Goal: Information Seeking & Learning: Learn about a topic

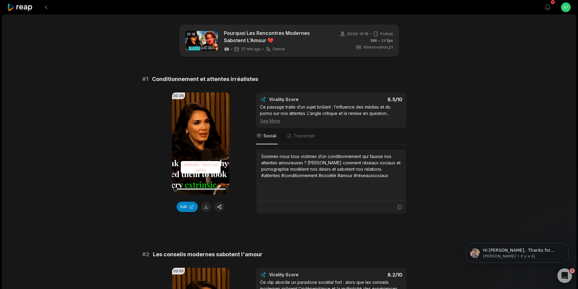
click at [200, 80] on span "Conditionnement et attentes irréalistes" at bounding box center [205, 79] width 106 height 9
copy span "Conditionnement et attentes irréalistes"
click at [207, 207] on button at bounding box center [206, 207] width 10 height 10
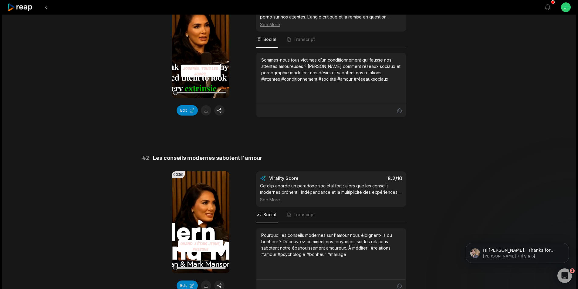
scroll to position [121, 0]
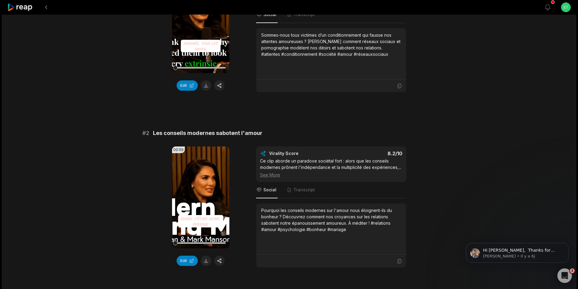
click at [201, 133] on span "Les conseils modernes sabotent l'amour" at bounding box center [208, 133] width 110 height 9
copy span "Les conseils modernes sabotent l'amour"
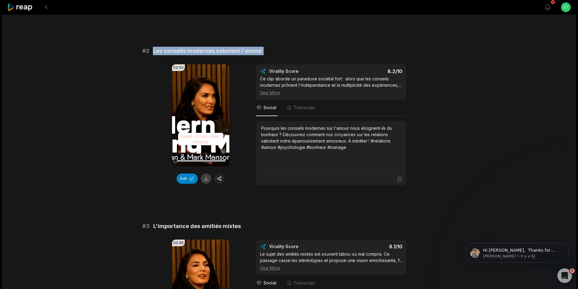
scroll to position [213, 0]
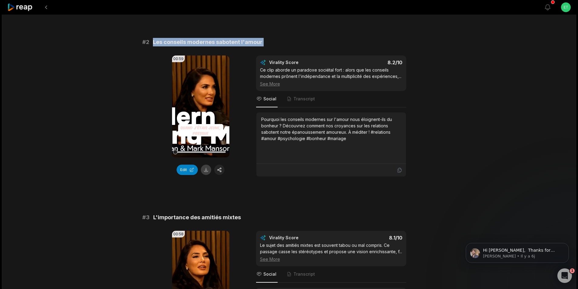
click at [206, 171] on button at bounding box center [206, 170] width 10 height 10
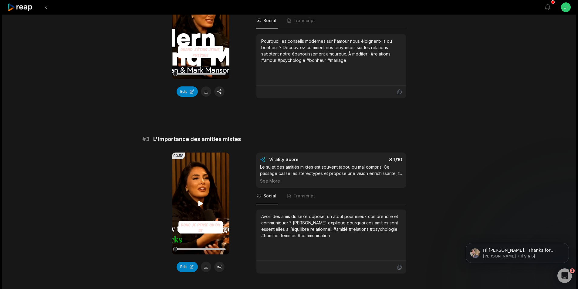
scroll to position [334, 0]
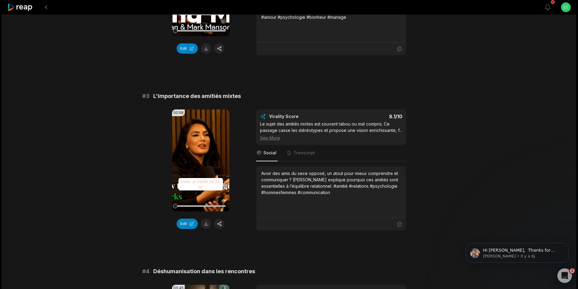
click at [195, 95] on span "L'importance des amitiés mixtes" at bounding box center [197, 96] width 88 height 9
copy span "L'importance des amitiés mixtes"
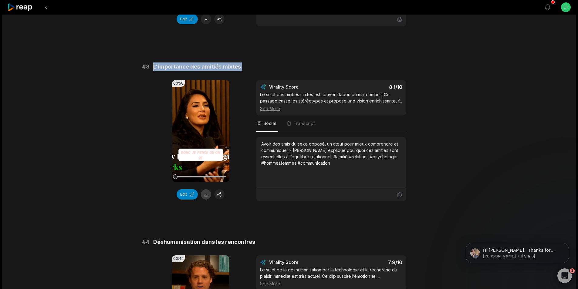
scroll to position [364, 0]
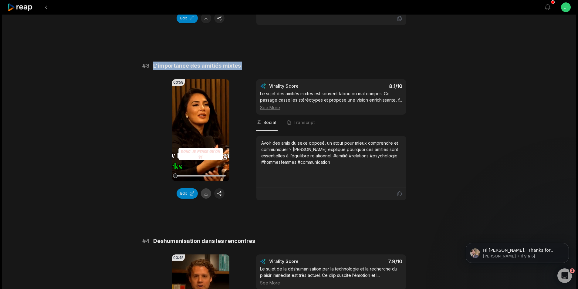
click at [208, 193] on button at bounding box center [206, 194] width 10 height 10
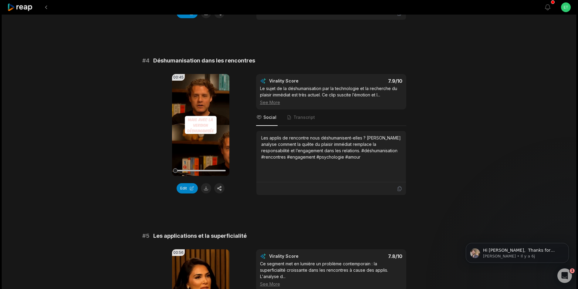
scroll to position [547, 0]
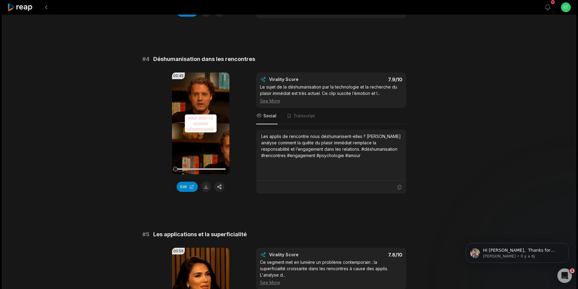
click at [204, 58] on span "Déshumanisation dans les rencontres" at bounding box center [204, 59] width 102 height 9
copy span "Déshumanisation dans les rencontres"
click at [206, 187] on button at bounding box center [206, 187] width 10 height 10
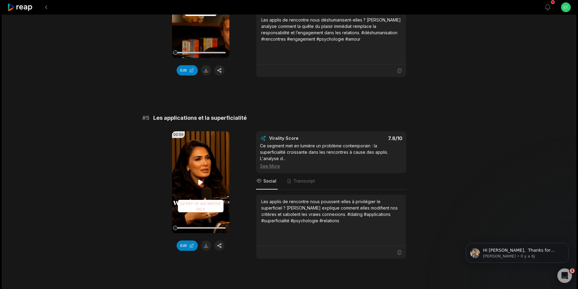
scroll to position [668, 0]
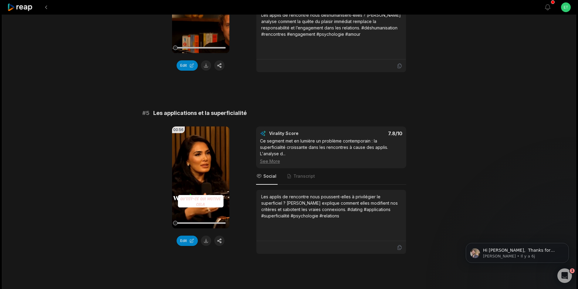
click at [199, 114] on span "Les applications et la superficialité" at bounding box center [200, 113] width 94 height 9
copy span "Les applications et la superficialité"
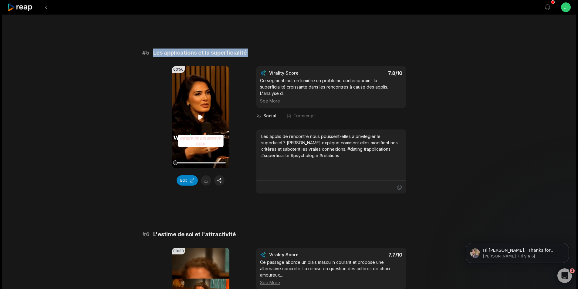
scroll to position [729, 0]
click at [206, 180] on button at bounding box center [206, 180] width 10 height 10
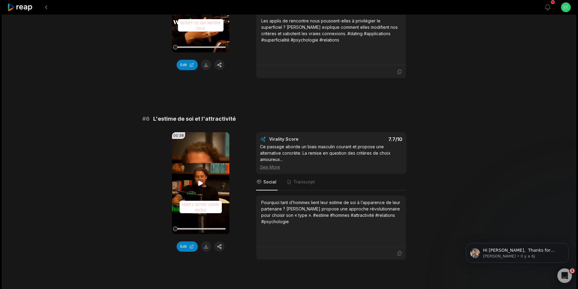
scroll to position [850, 0]
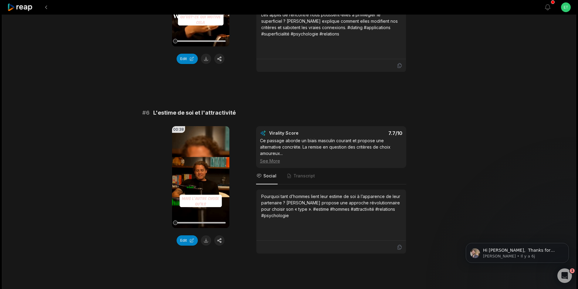
click at [188, 111] on span "L'estime de soi et l'attractivité" at bounding box center [194, 113] width 83 height 9
copy span "L'estime de soi et l'attractivité"
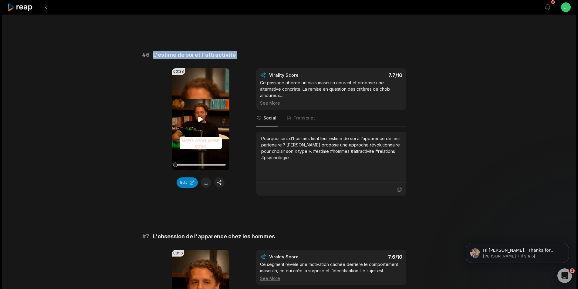
scroll to position [911, 0]
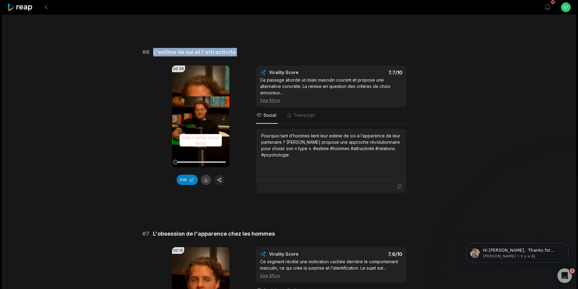
click at [207, 181] on button at bounding box center [206, 180] width 10 height 10
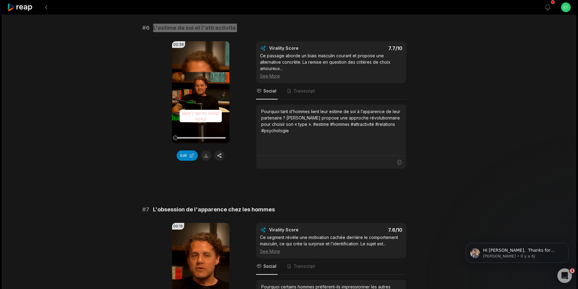
scroll to position [1002, 0]
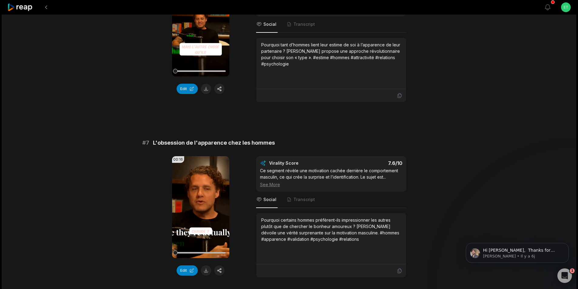
click at [202, 143] on span "L'obsession de l'apparence chez les hommes" at bounding box center [214, 143] width 122 height 9
copy span "L'obsession de l'apparence chez les hommes"
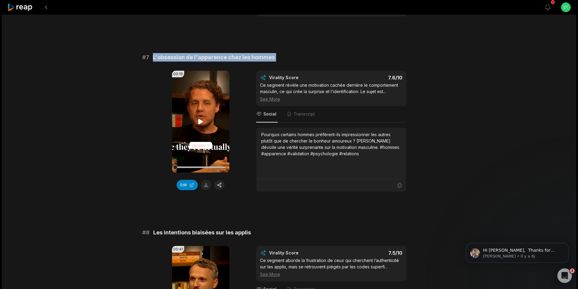
scroll to position [1093, 0]
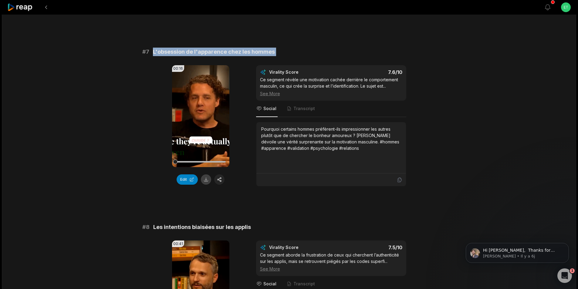
click at [206, 177] on button at bounding box center [206, 180] width 10 height 10
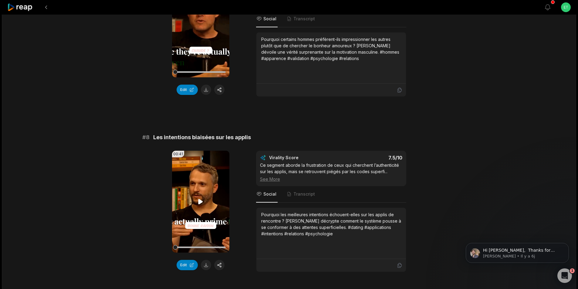
scroll to position [1184, 0]
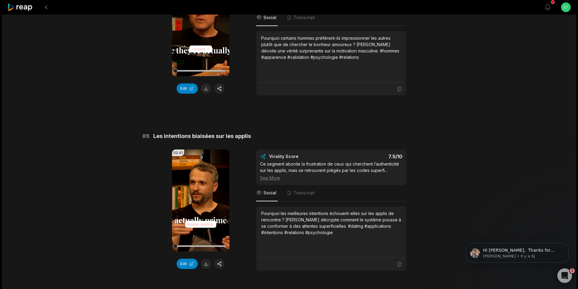
click at [199, 137] on span "Les intentions biaisées sur les applis" at bounding box center [202, 136] width 98 height 9
copy span "Les intentions biaisées sur les applis"
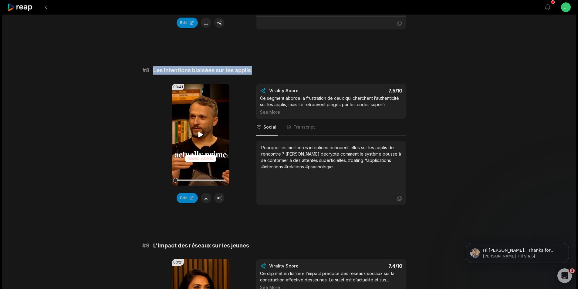
scroll to position [1275, 0]
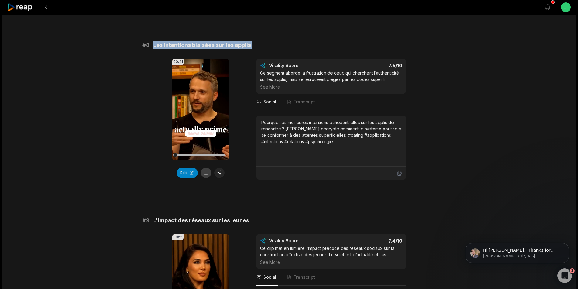
click at [208, 174] on button at bounding box center [206, 173] width 10 height 10
click at [197, 222] on span "L'impact des réseaux sur les jeunes" at bounding box center [201, 220] width 96 height 9
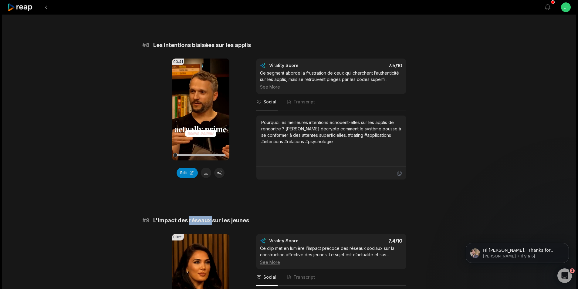
click at [197, 222] on span "L'impact des réseaux sur les jeunes" at bounding box center [201, 220] width 96 height 9
copy span "L'impact des réseaux sur les jeunes"
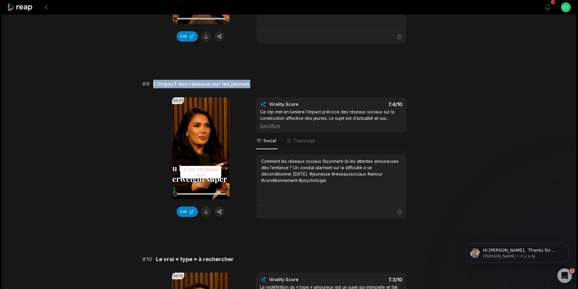
scroll to position [1427, 0]
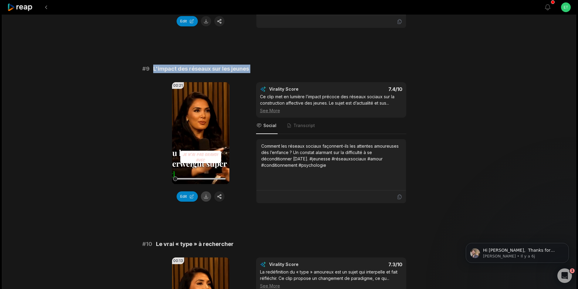
click at [206, 197] on button at bounding box center [206, 197] width 10 height 10
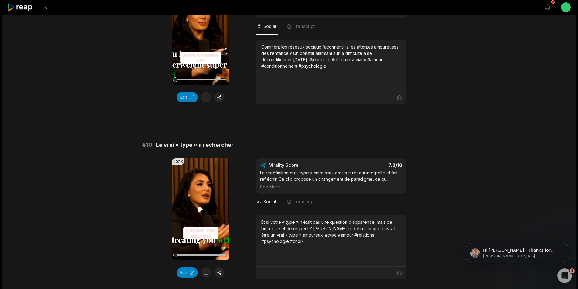
scroll to position [1549, 0]
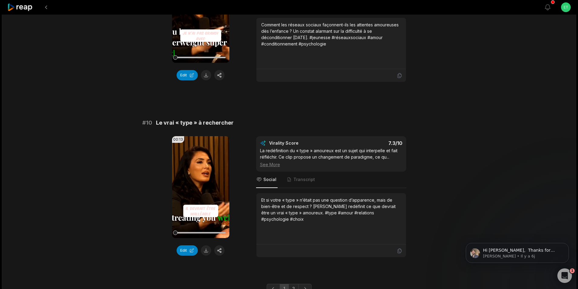
click at [188, 123] on span "Le vrai « type » à rechercher" at bounding box center [195, 123] width 78 height 9
copy span "Le vrai « type » à rechercher"
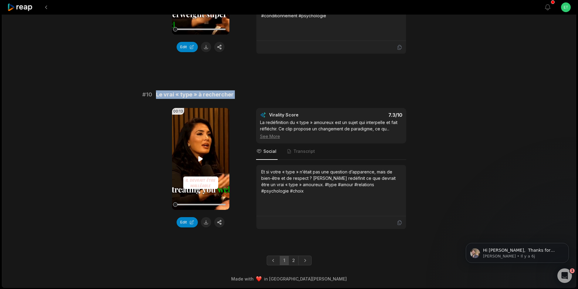
scroll to position [1577, 0]
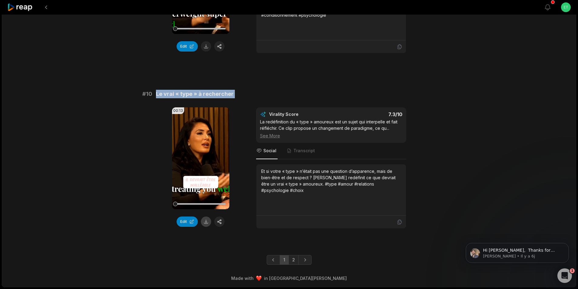
click at [206, 223] on button at bounding box center [206, 222] width 10 height 10
click at [294, 260] on link "2" at bounding box center [294, 260] width 10 height 10
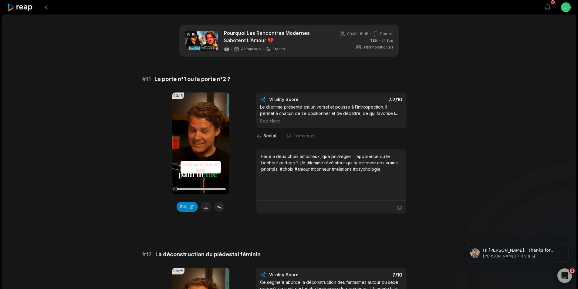
click at [192, 79] on span "La porte n°1 ou la porte n°2 ?" at bounding box center [193, 79] width 76 height 9
click at [206, 207] on button at bounding box center [206, 207] width 10 height 10
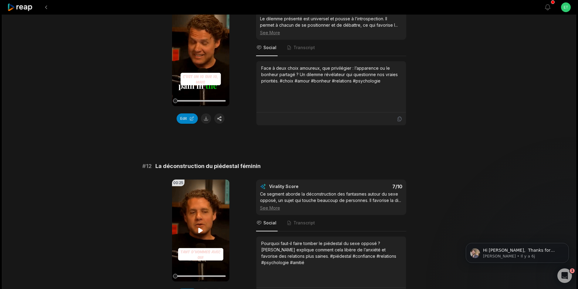
scroll to position [91, 0]
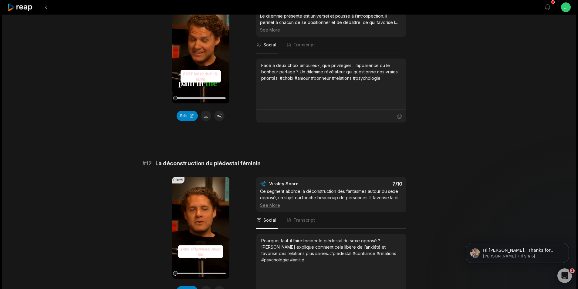
click at [197, 166] on span "La déconstruction du piédestal féminin" at bounding box center [207, 163] width 105 height 9
click at [197, 165] on span "La déconstruction du piédestal féminin" at bounding box center [207, 163] width 105 height 9
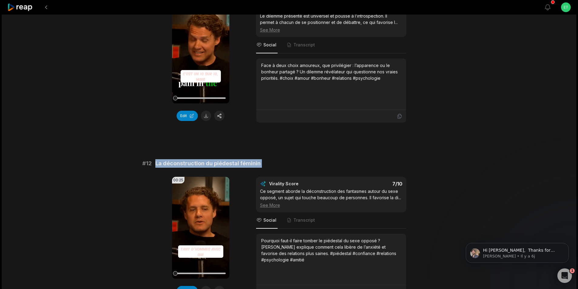
click at [197, 165] on span "La déconstruction du piédestal féminin" at bounding box center [207, 163] width 105 height 9
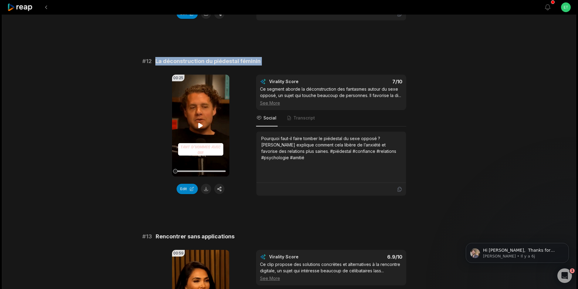
scroll to position [213, 0]
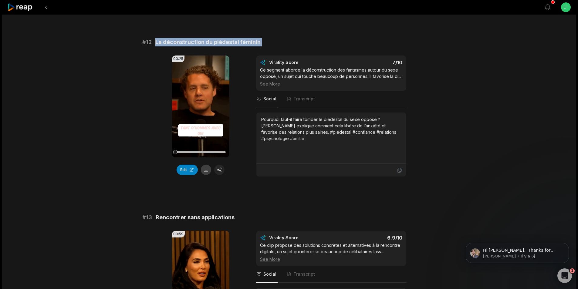
click at [206, 171] on button at bounding box center [206, 170] width 10 height 10
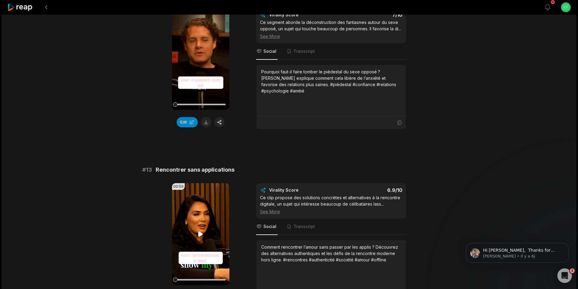
scroll to position [273, 0]
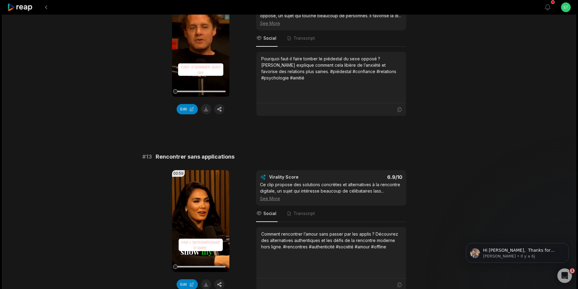
click at [193, 158] on span "Rencontrer sans applications" at bounding box center [195, 157] width 79 height 9
copy span "Rencontrer sans applications"
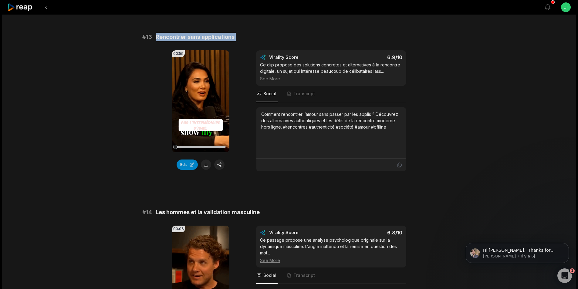
scroll to position [395, 0]
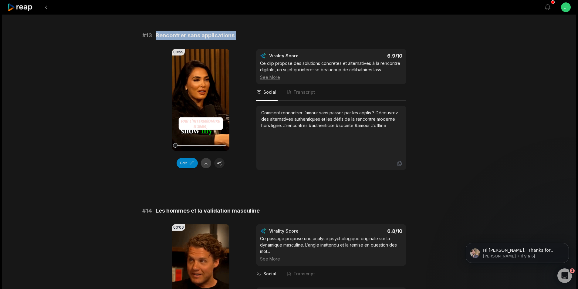
click at [206, 164] on button at bounding box center [206, 163] width 10 height 10
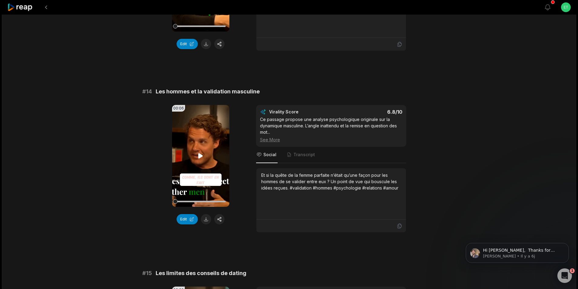
scroll to position [516, 0]
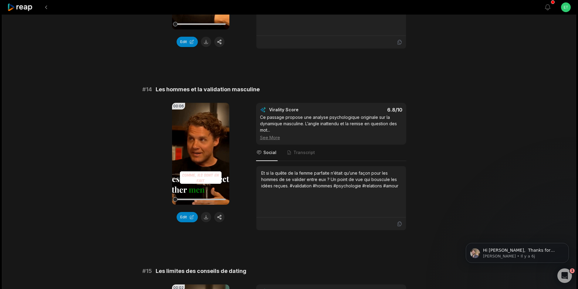
click at [199, 90] on span "Les hommes et la validation masculine" at bounding box center [208, 89] width 104 height 9
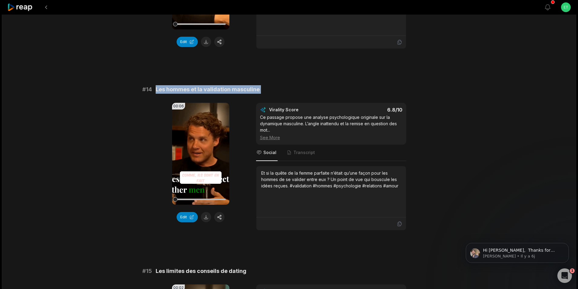
click at [199, 90] on span "Les hommes et la validation masculine" at bounding box center [208, 89] width 104 height 9
copy span "Les hommes et la validation masculine"
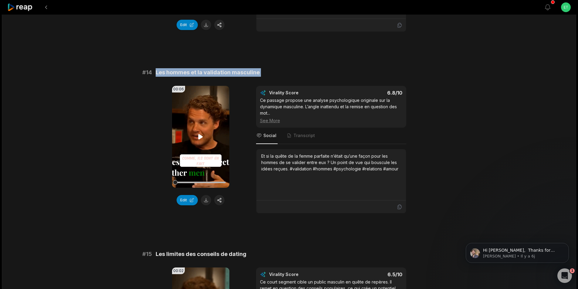
scroll to position [577, 0]
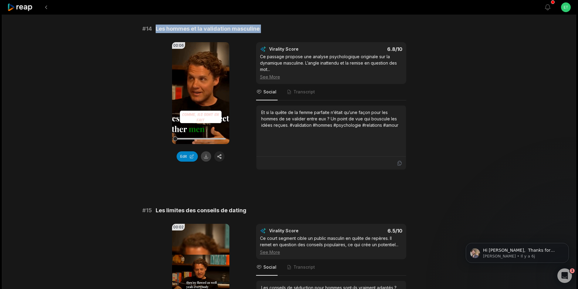
click at [206, 155] on button at bounding box center [206, 157] width 10 height 10
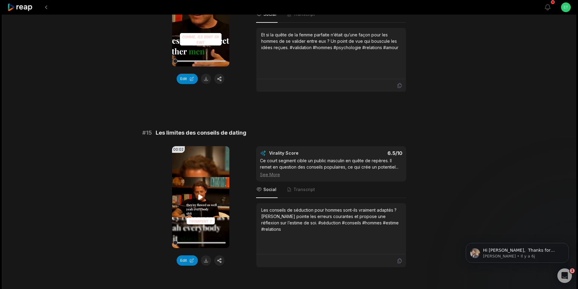
scroll to position [668, 0]
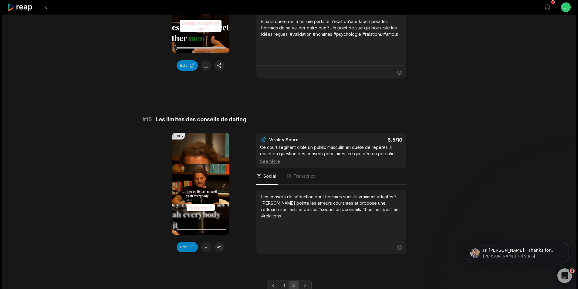
click at [200, 119] on span "Les limites des conseils de dating" at bounding box center [201, 119] width 91 height 9
copy span "Les limites des conseils de dating"
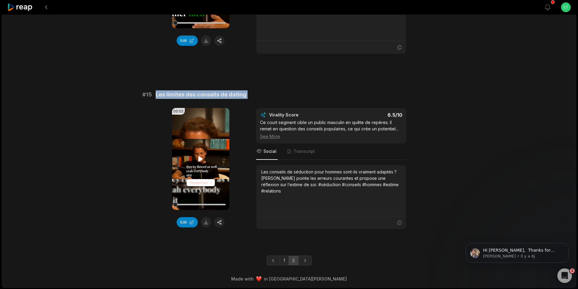
scroll to position [693, 0]
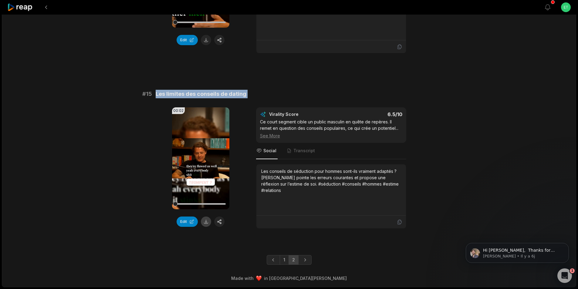
click at [208, 223] on button at bounding box center [206, 222] width 10 height 10
